Goal: Task Accomplishment & Management: Use online tool/utility

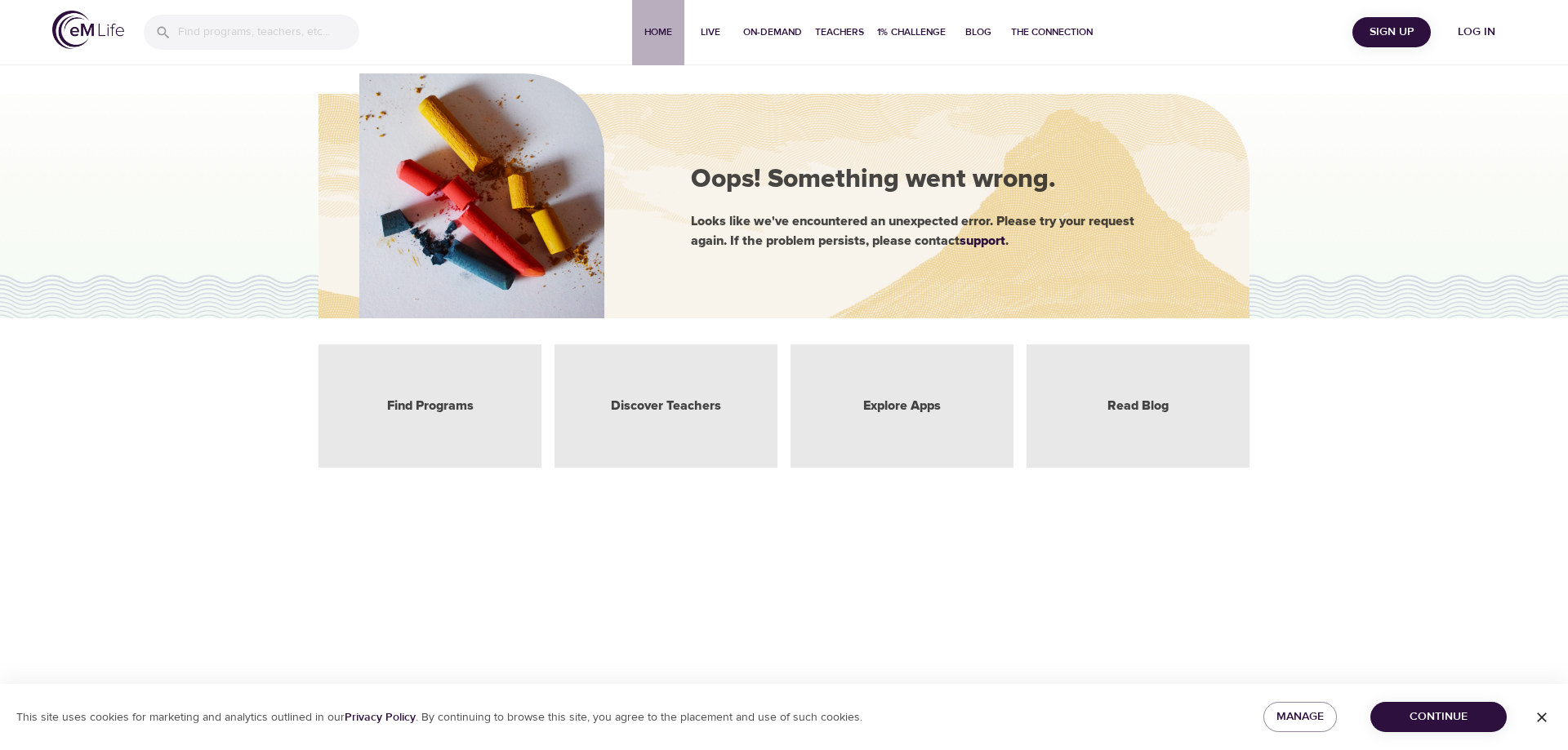
click at [656, 32] on span "Home" at bounding box center [659, 32] width 39 height 18
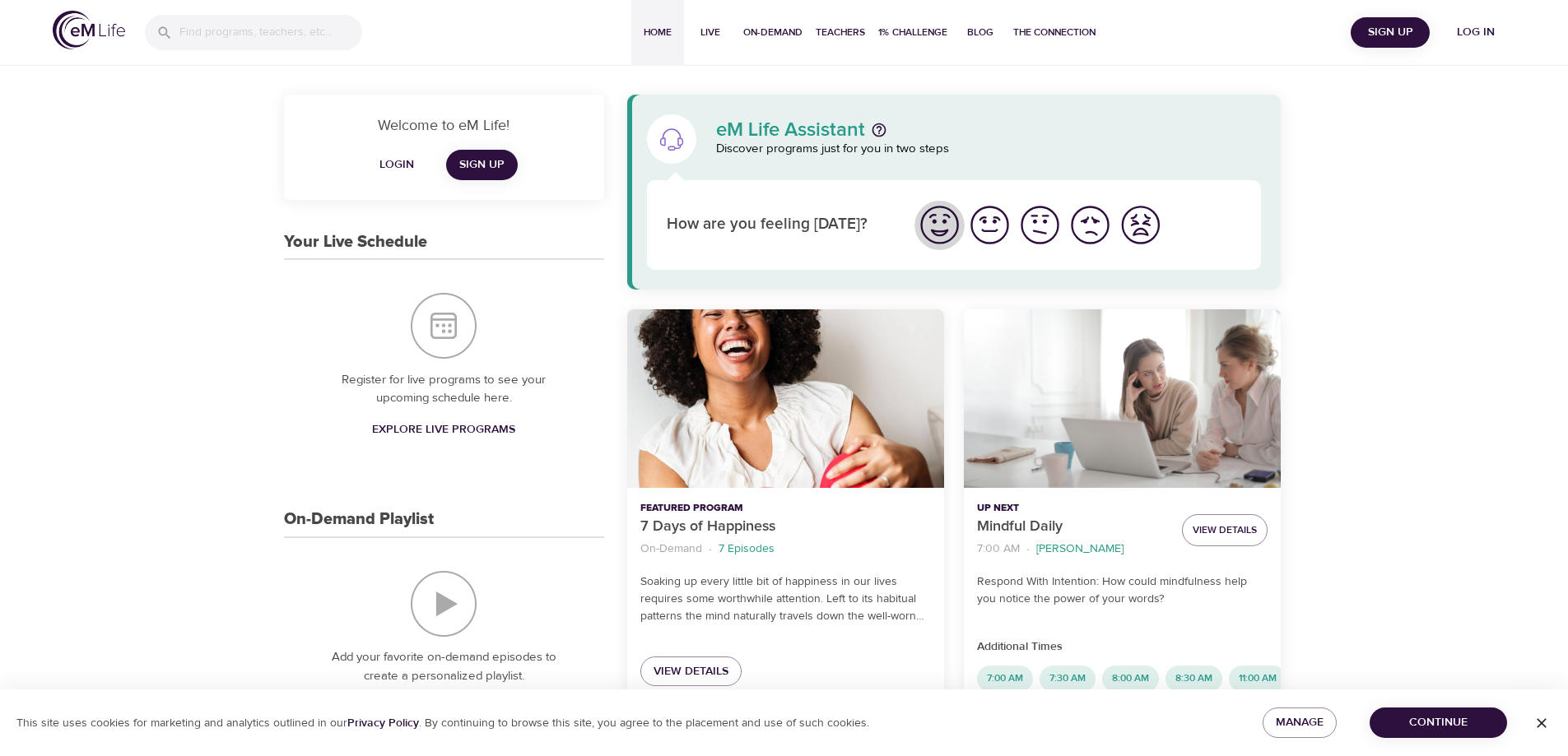
click at [940, 225] on img "I'm feeling great" at bounding box center [940, 225] width 45 height 45
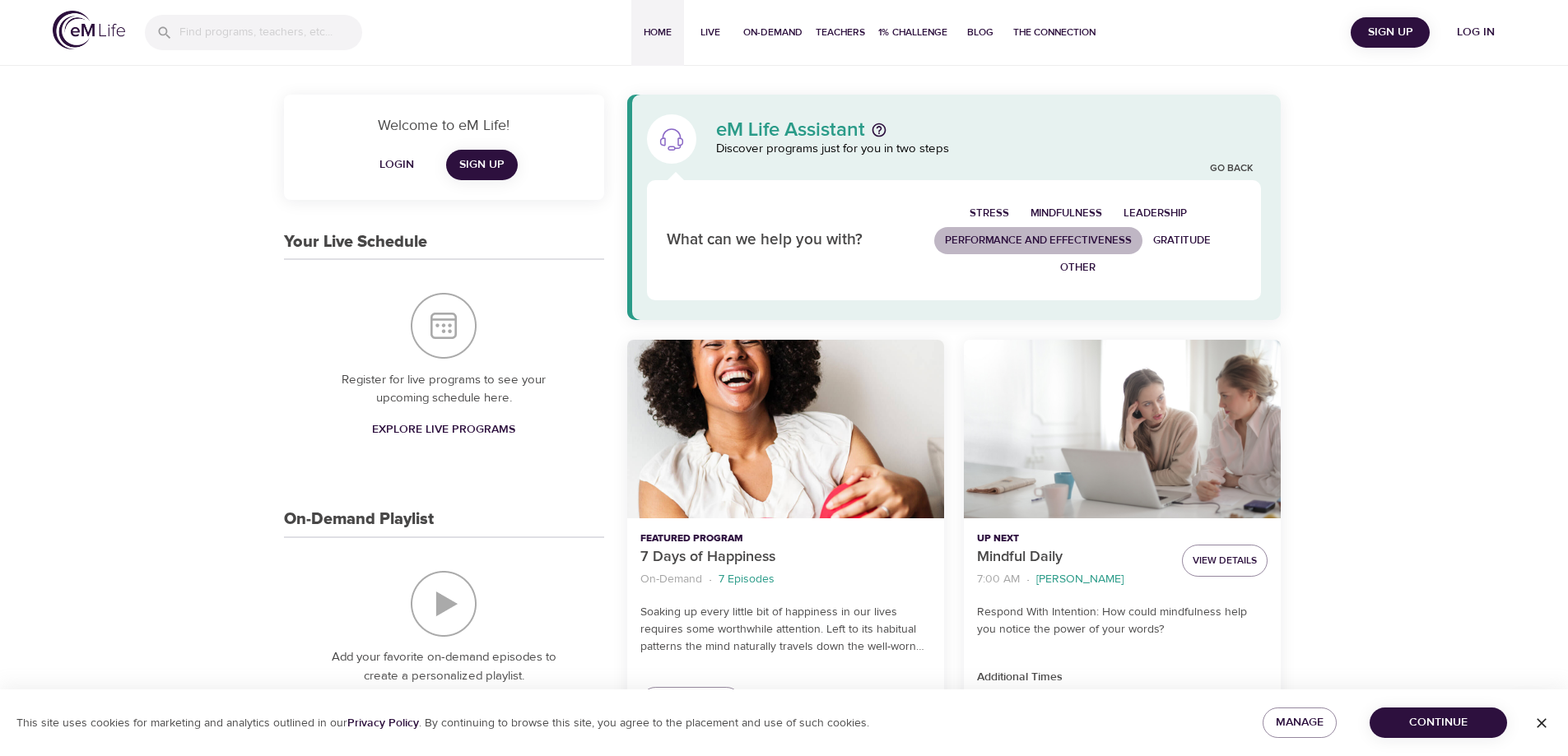
click at [1057, 240] on span "Performance and Effectiveness" at bounding box center [1038, 240] width 187 height 19
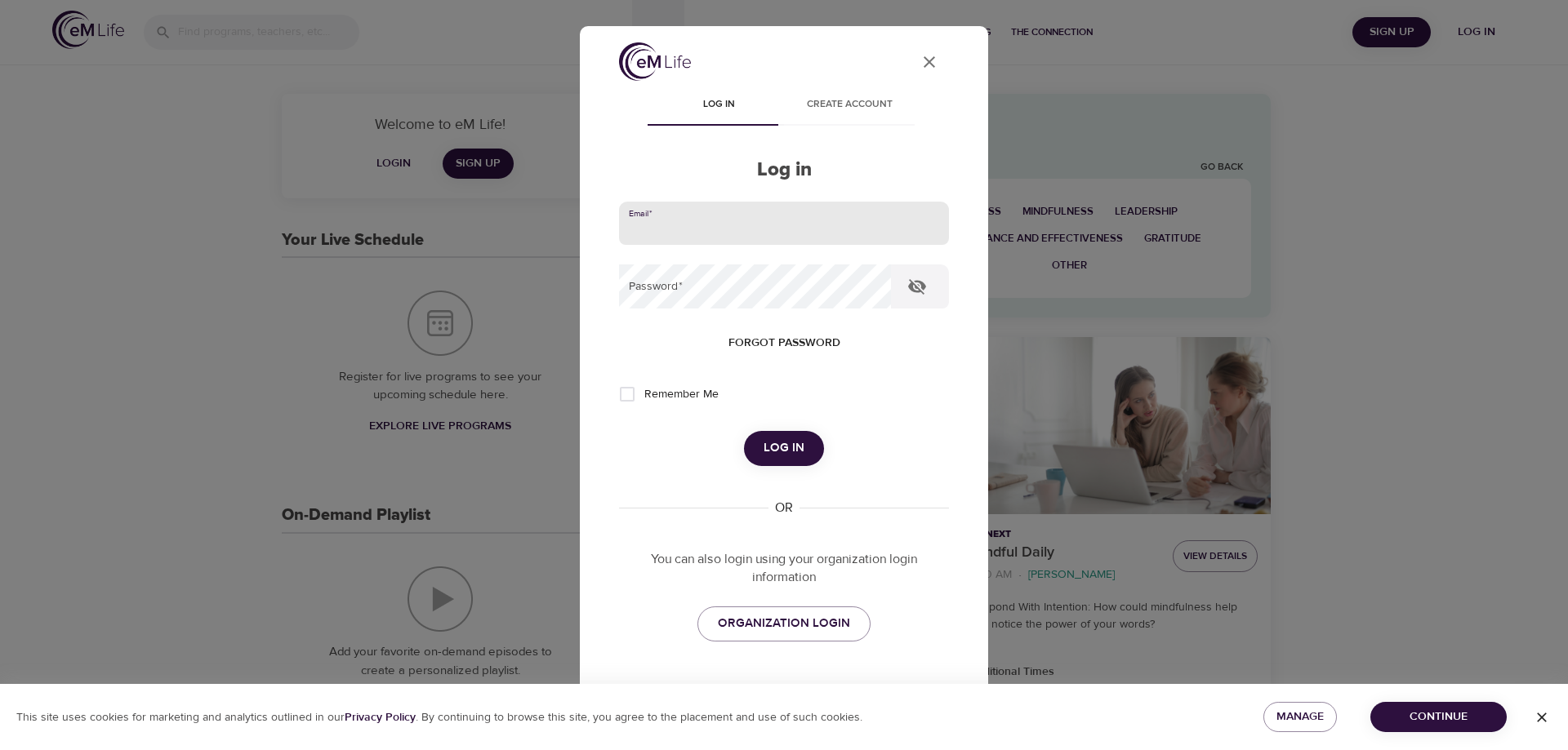
click at [755, 233] on input "email" at bounding box center [784, 223] width 330 height 44
type input "[EMAIL_ADDRESS][DOMAIN_NAME]"
click at [744, 431] on button "Log in" at bounding box center [784, 448] width 80 height 34
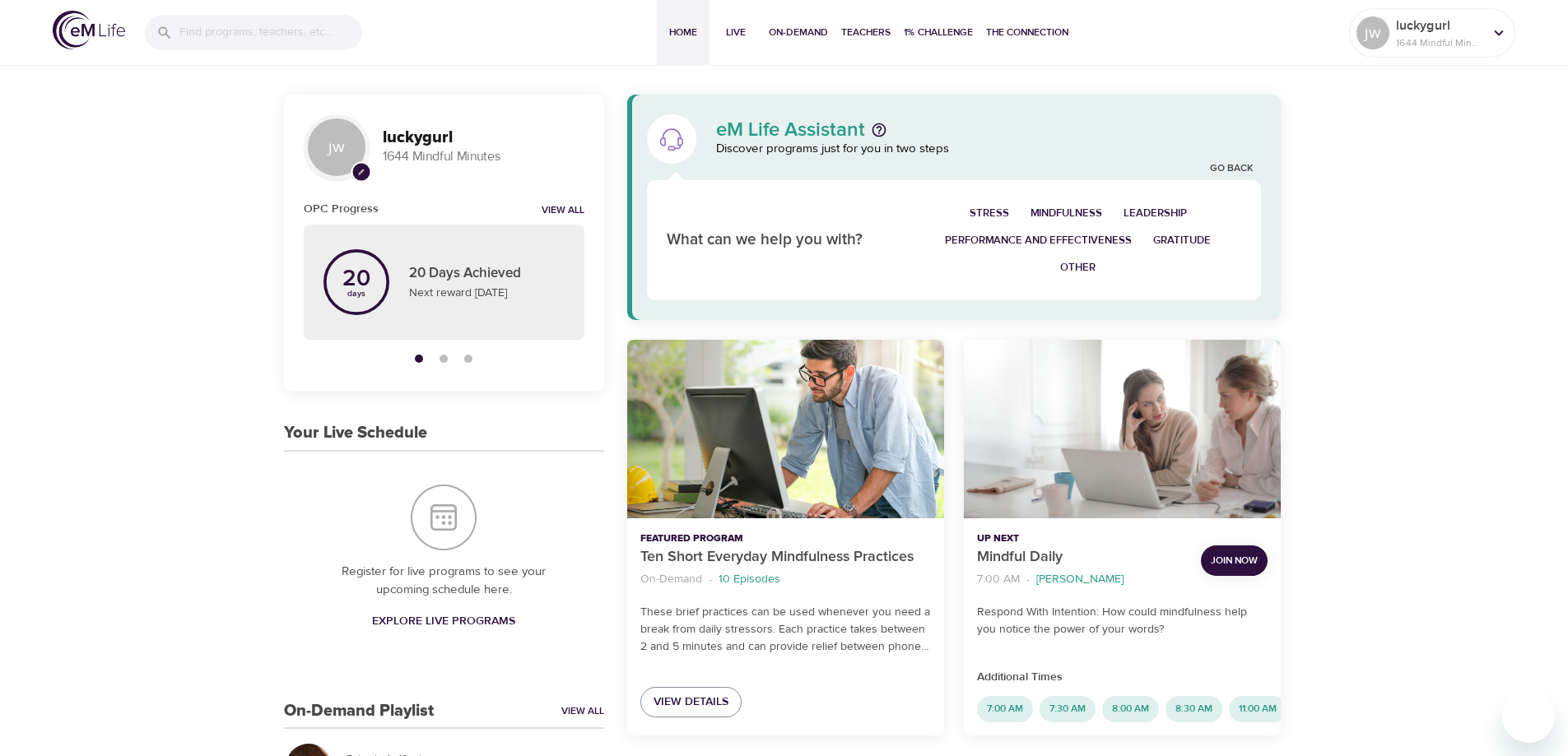
click at [1279, 552] on div "Up Next Mindful Daily 7:00 AM · [PERSON_NAME] Aum Join Now Respond With Intenti…" at bounding box center [1122, 587] width 317 height 138
click at [1249, 559] on span "Join Now" at bounding box center [1235, 561] width 47 height 18
